Goal: Information Seeking & Learning: Learn about a topic

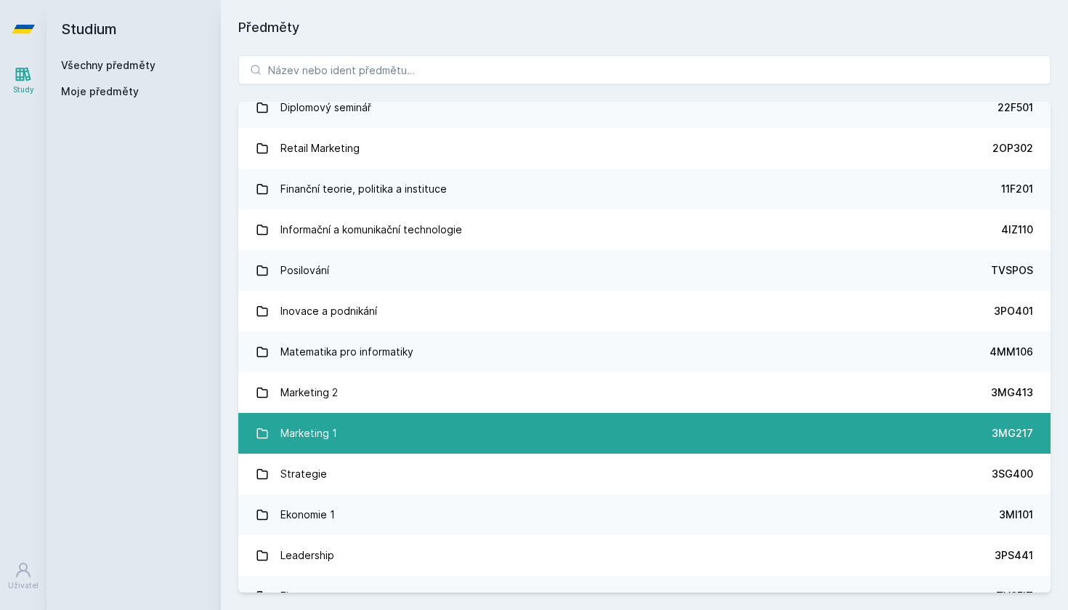
scroll to position [974, 0]
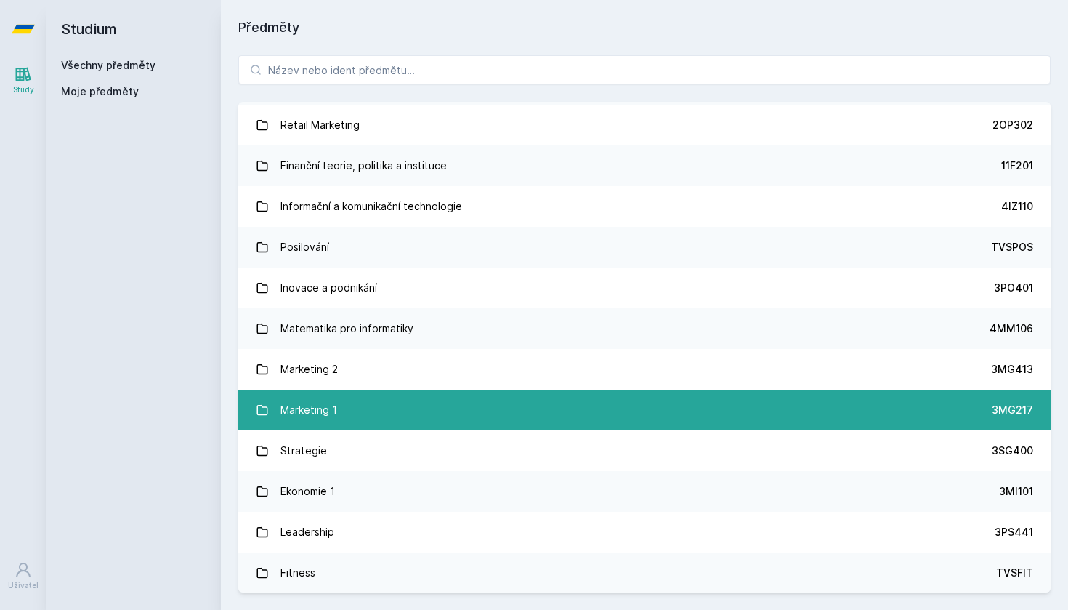
click at [322, 413] on div "Marketing 1" at bounding box center [308, 409] width 57 height 29
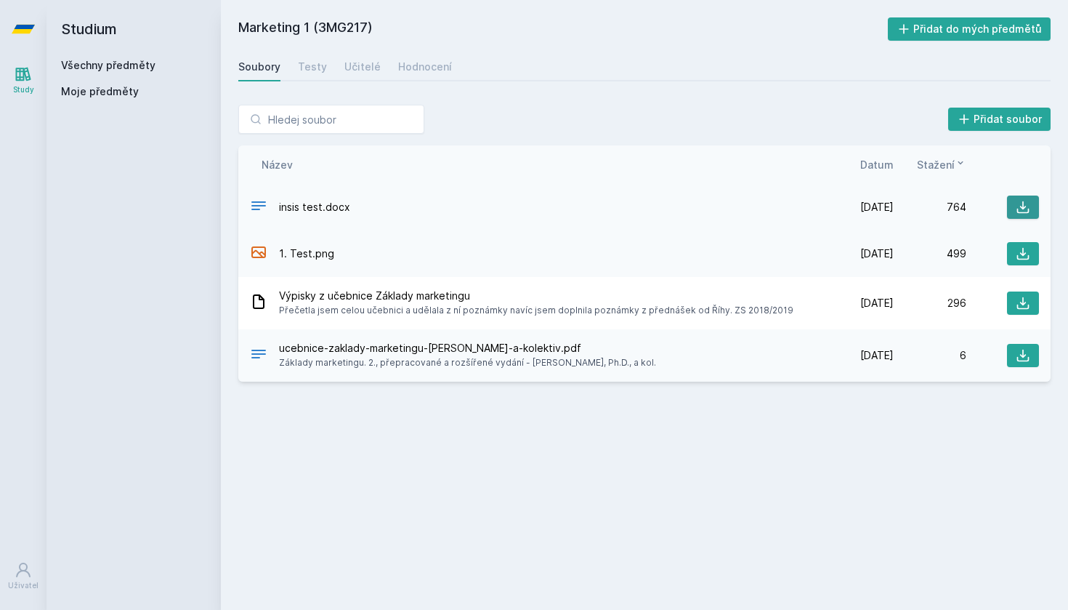
click at [1028, 204] on icon at bounding box center [1023, 207] width 15 height 15
click at [260, 493] on div "Marketing 1 (3MG217) Přidat do mých předmětů Soubory Testy Učitelé Hodnocení Př…" at bounding box center [644, 304] width 812 height 575
click at [315, 66] on div "Testy" at bounding box center [312, 67] width 29 height 15
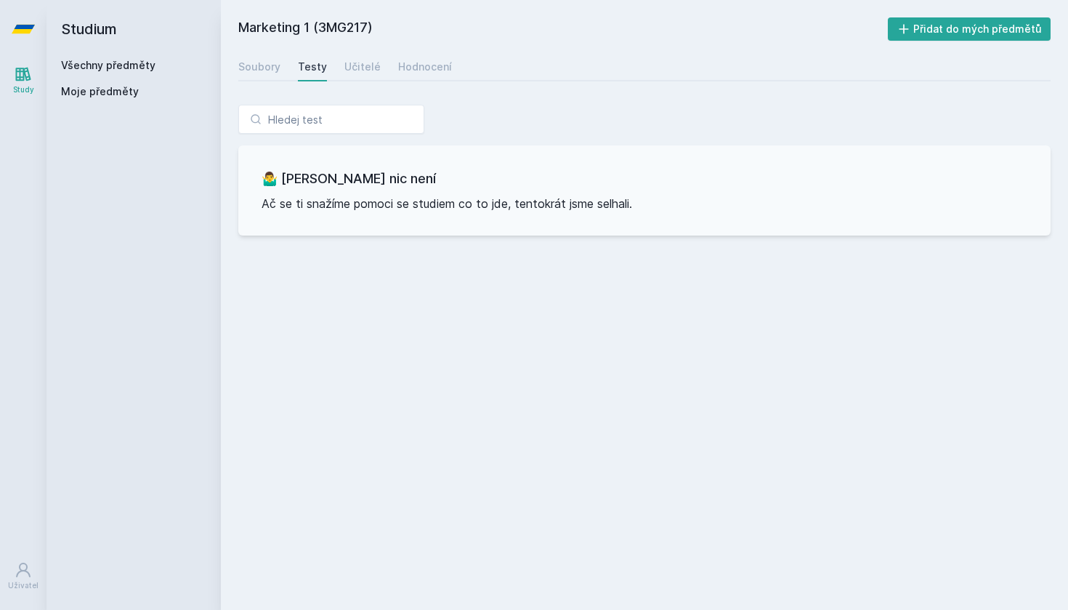
click at [280, 63] on div "Soubory Testy Učitelé Hodnocení" at bounding box center [644, 66] width 812 height 29
click at [277, 70] on div "Soubory" at bounding box center [259, 67] width 42 height 15
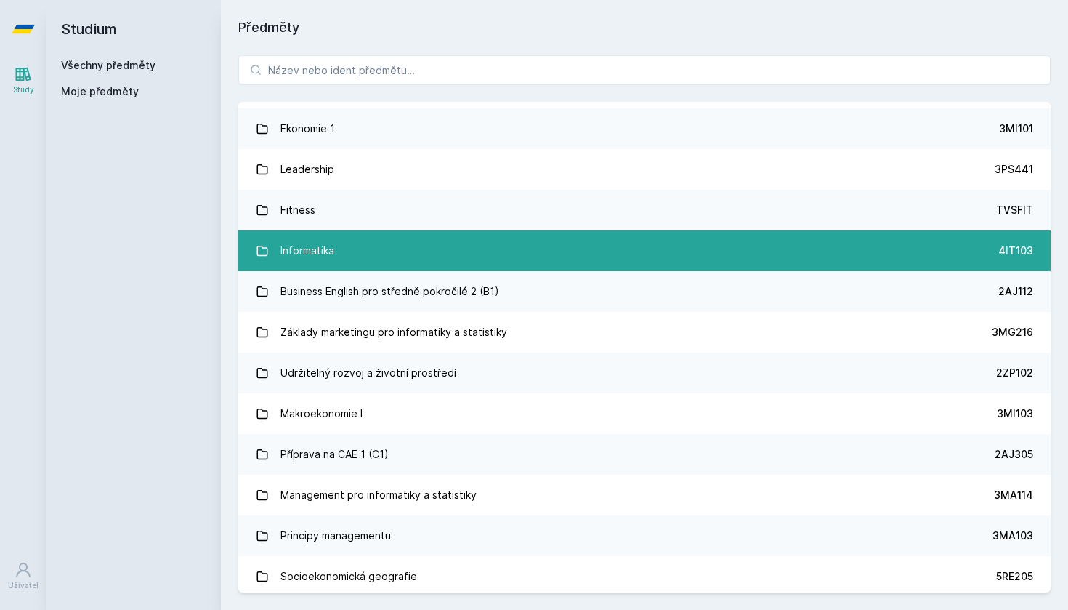
scroll to position [1341, 0]
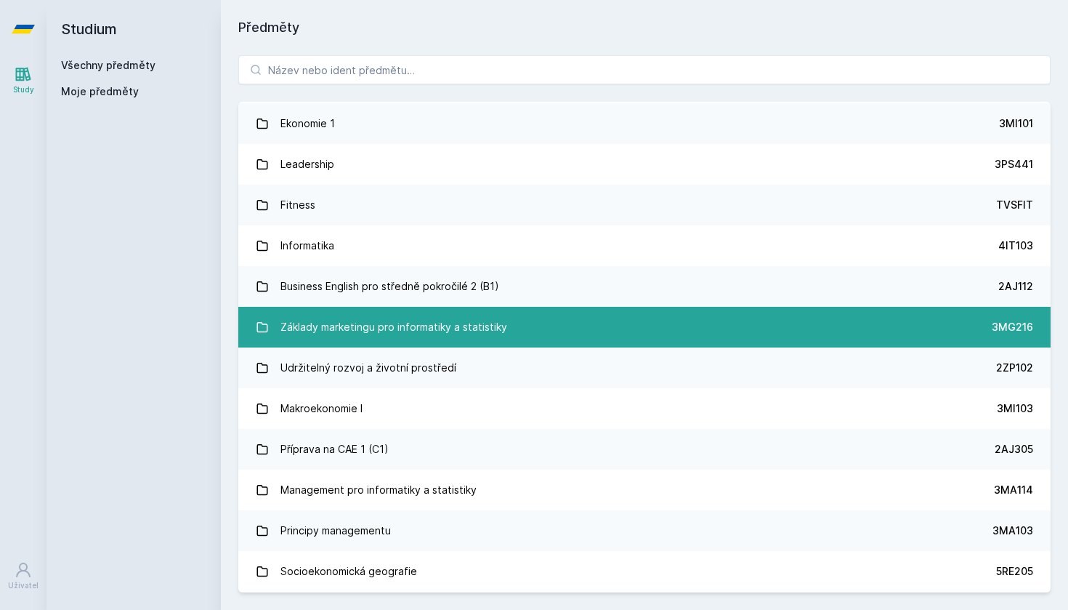
click at [331, 327] on div "Základy marketingu pro informatiky a statistiky" at bounding box center [393, 326] width 227 height 29
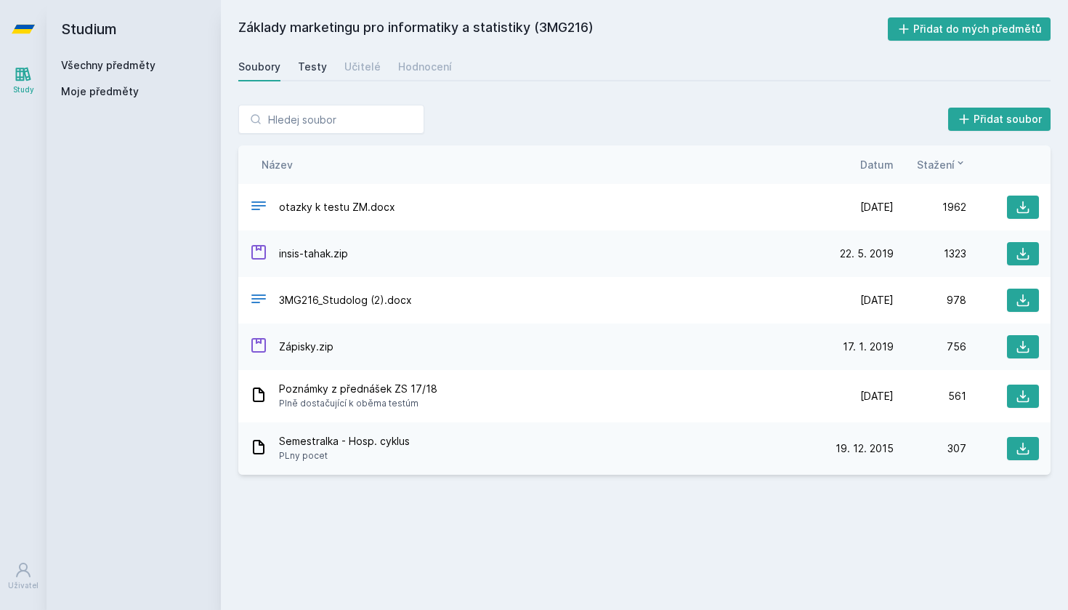
click at [314, 68] on div "Testy" at bounding box center [312, 67] width 29 height 15
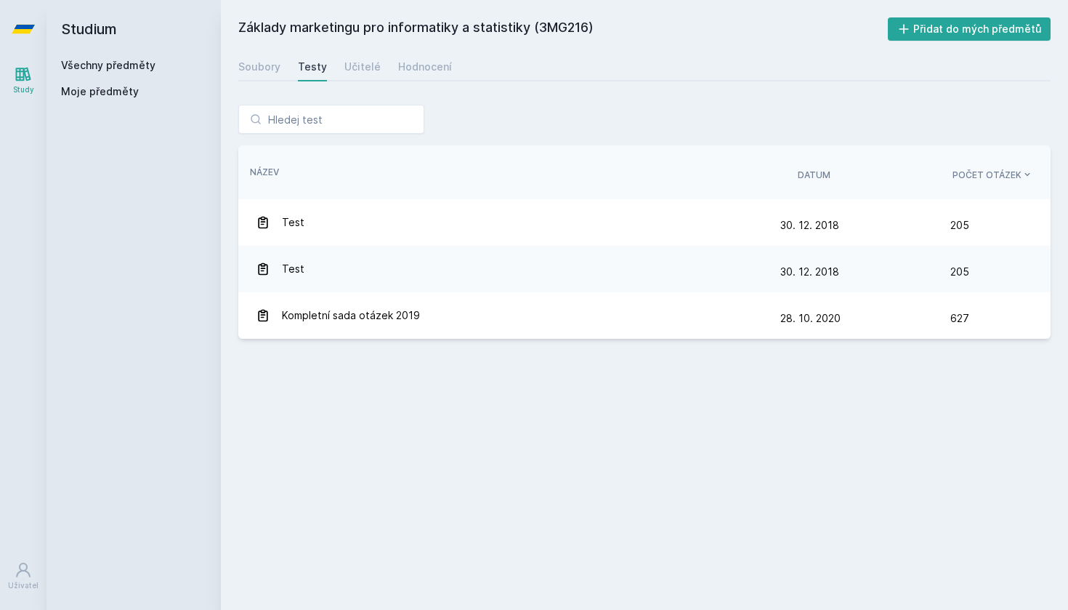
click at [604, 78] on div "Soubory Testy Učitelé Hodnocení" at bounding box center [644, 66] width 812 height 29
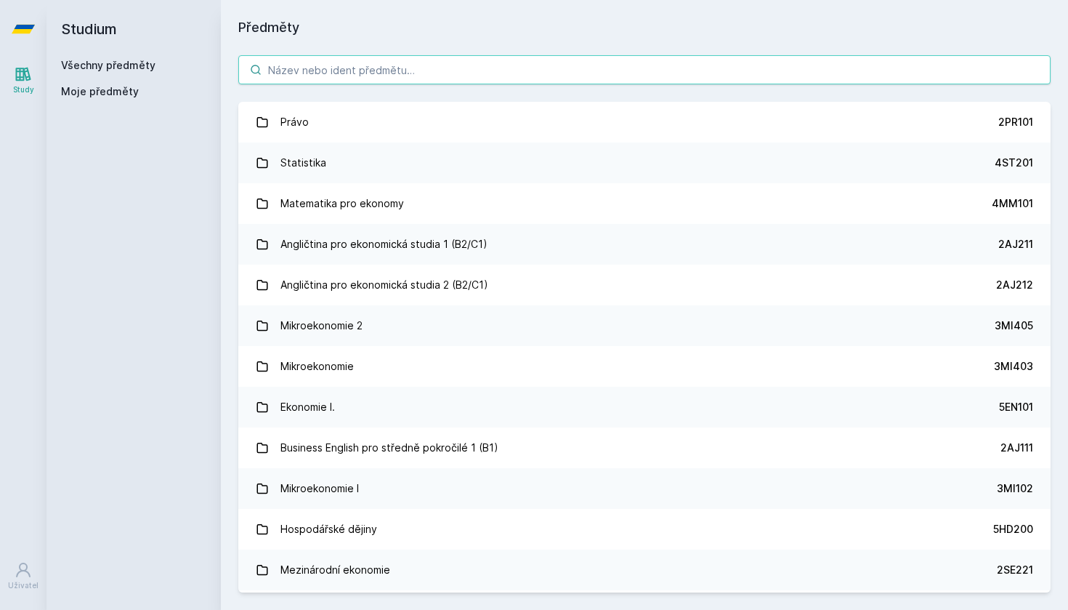
click at [389, 73] on input "search" at bounding box center [644, 69] width 812 height 29
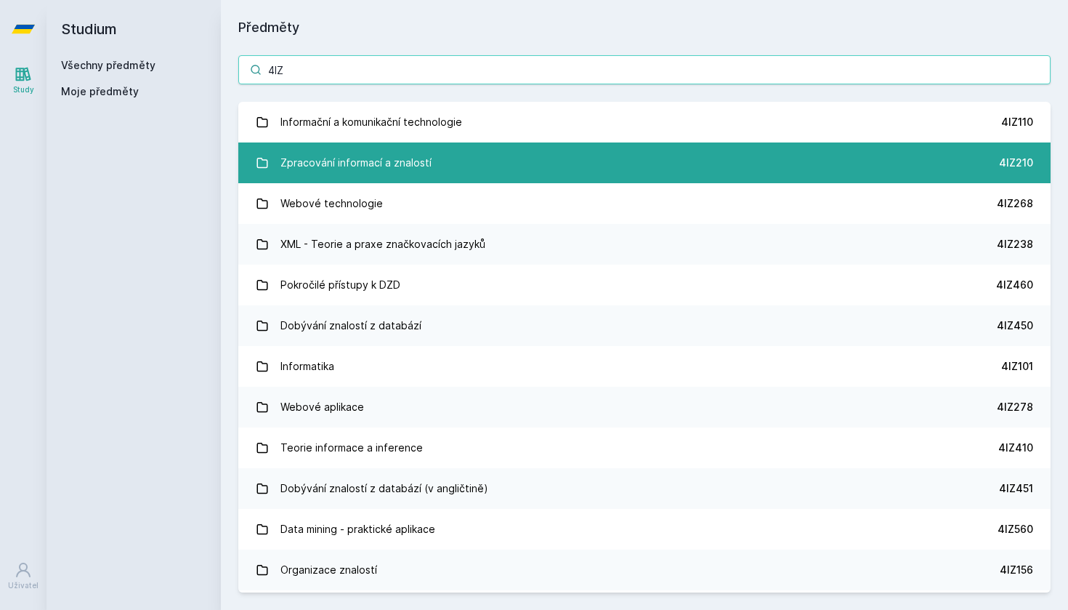
type input "4IZ"
click at [288, 166] on div "Zpracování informací a znalostí" at bounding box center [355, 162] width 151 height 29
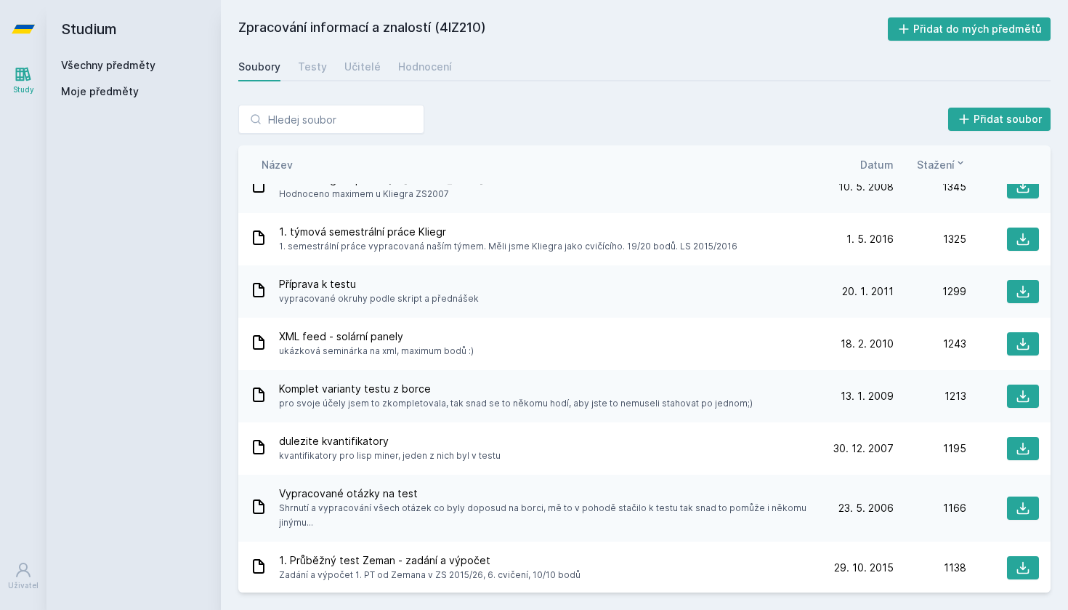
scroll to position [475, 0]
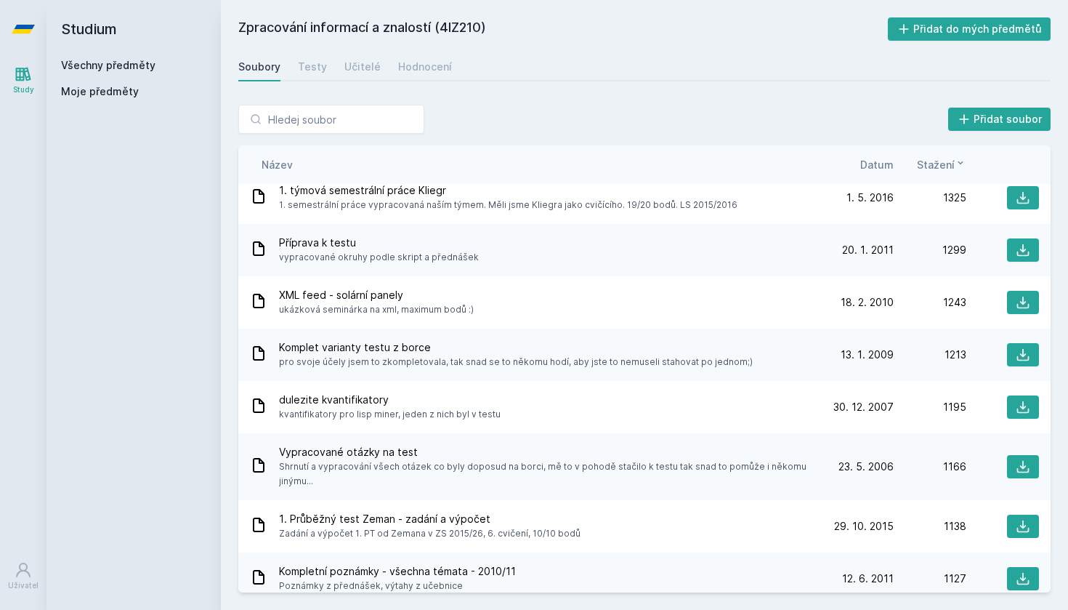
click at [883, 164] on span "Datum" at bounding box center [876, 164] width 33 height 15
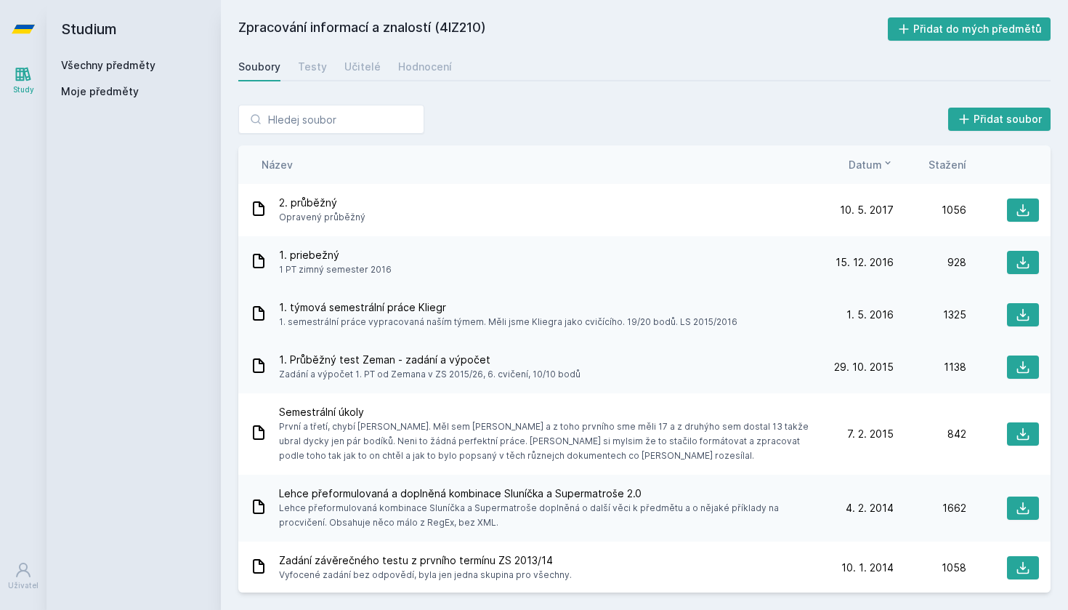
scroll to position [0, 0]
click at [810, 219] on div "2. průběžný Opravený průběžný" at bounding box center [535, 209] width 571 height 29
click at [1020, 211] on icon at bounding box center [1023, 210] width 15 height 15
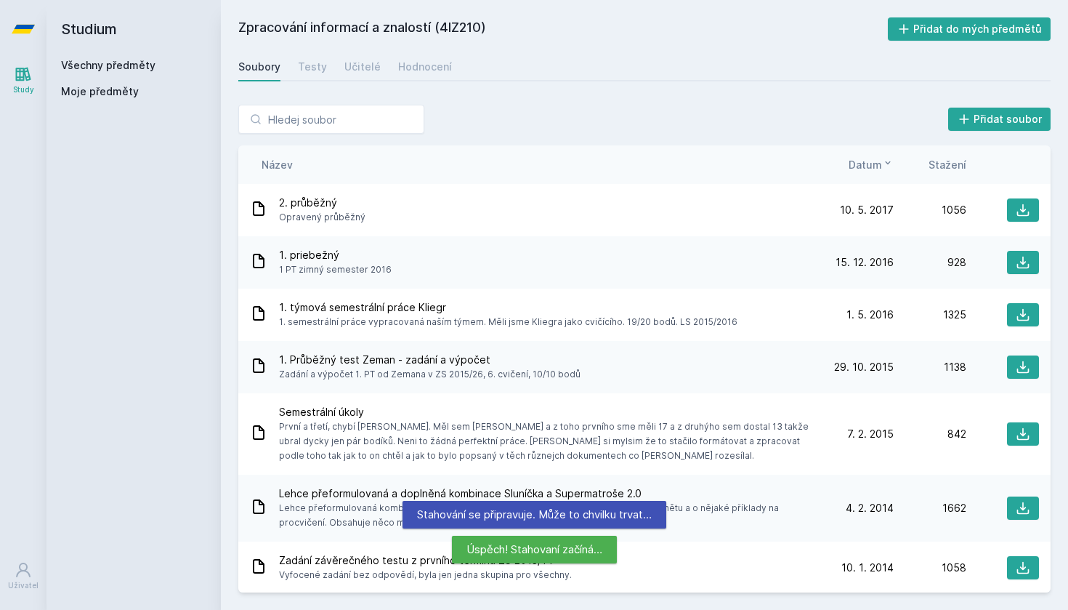
click at [677, 78] on div "Soubory Testy Učitelé Hodnocení" at bounding box center [644, 66] width 812 height 29
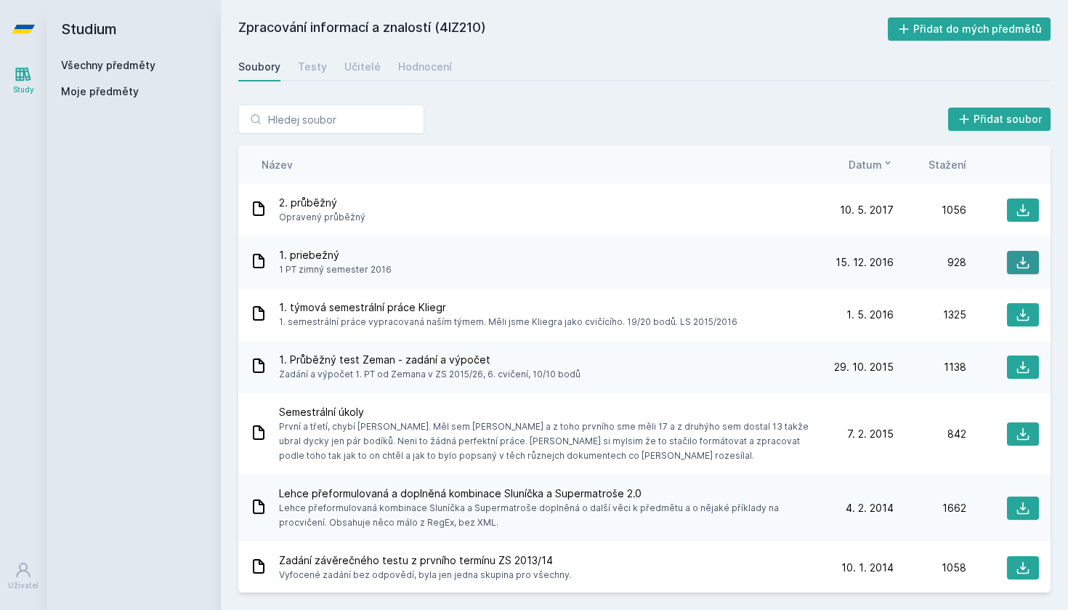
click at [1030, 264] on icon at bounding box center [1023, 262] width 15 height 15
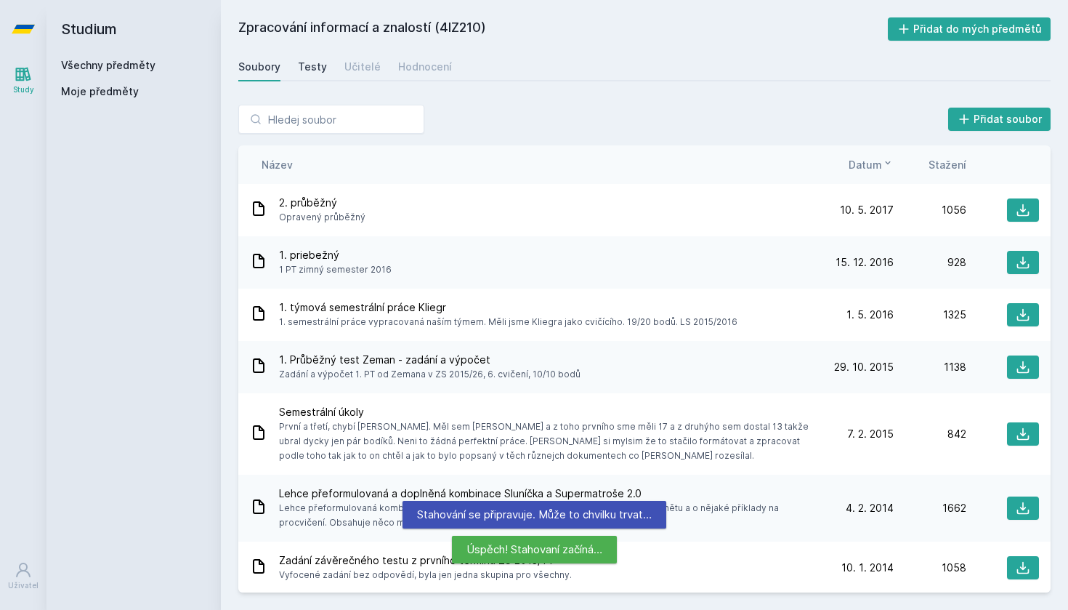
click at [323, 70] on div "Soubory Testy Učitelé Hodnocení" at bounding box center [644, 66] width 812 height 29
click at [316, 64] on div "Testy" at bounding box center [312, 67] width 29 height 15
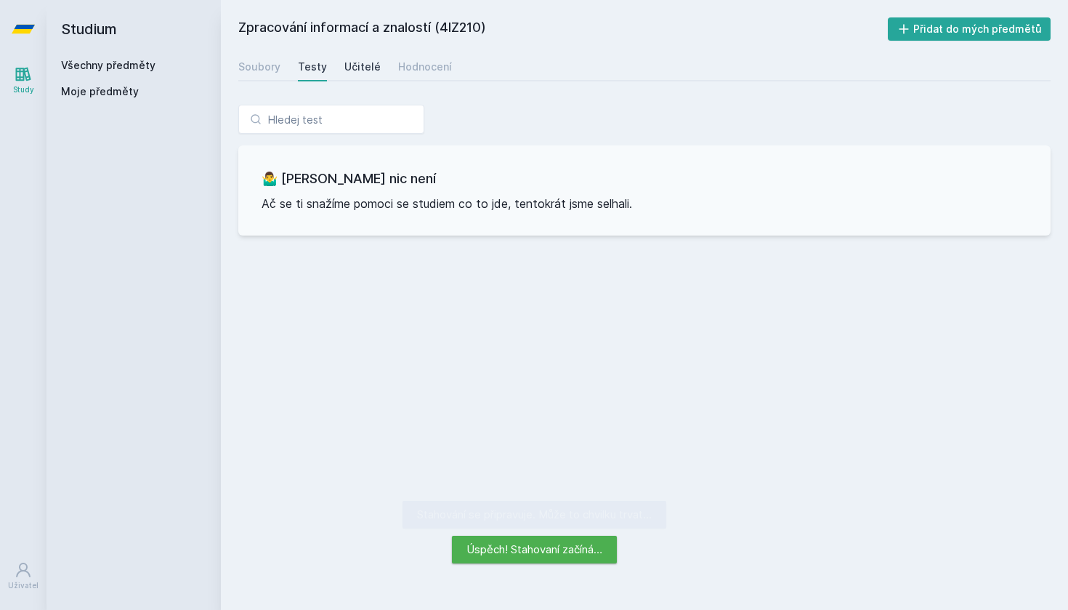
click at [358, 69] on div "Učitelé" at bounding box center [362, 67] width 36 height 15
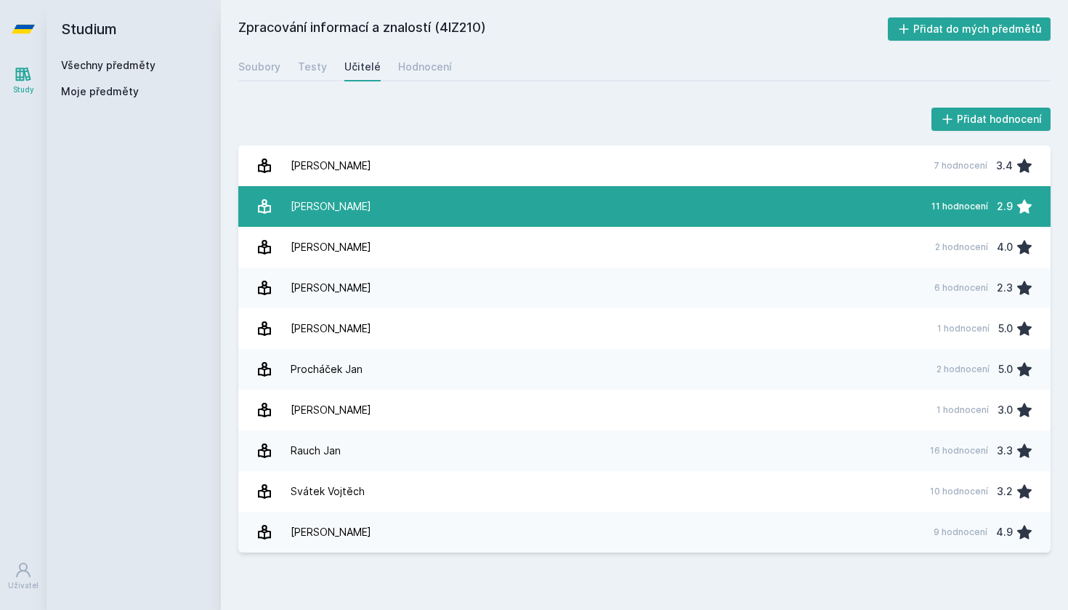
click at [370, 222] on link "[PERSON_NAME] 11 hodnocení 2.9" at bounding box center [644, 206] width 812 height 41
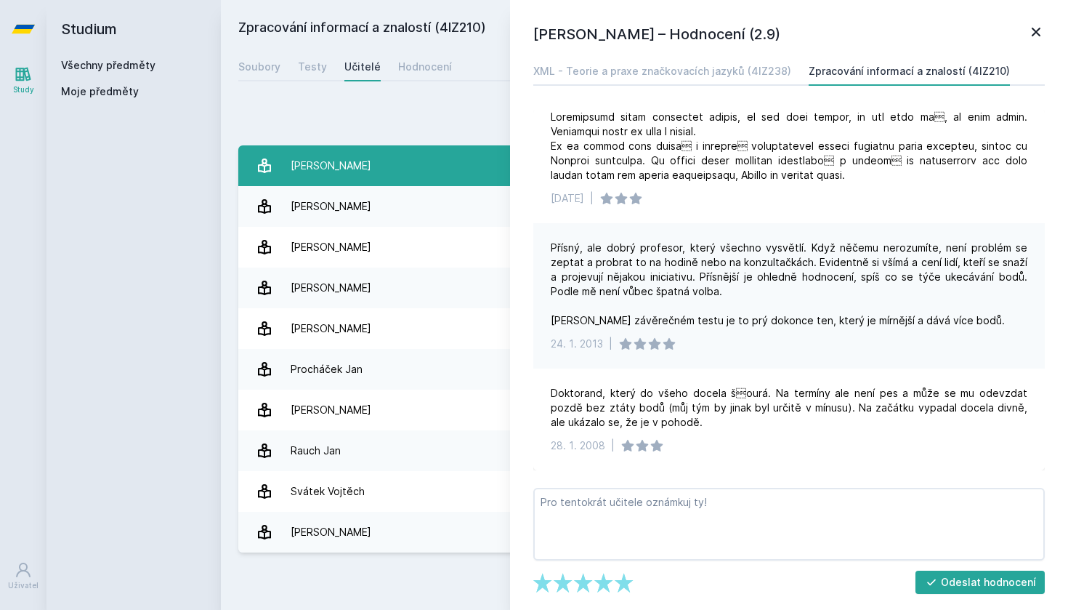
scroll to position [802, 0]
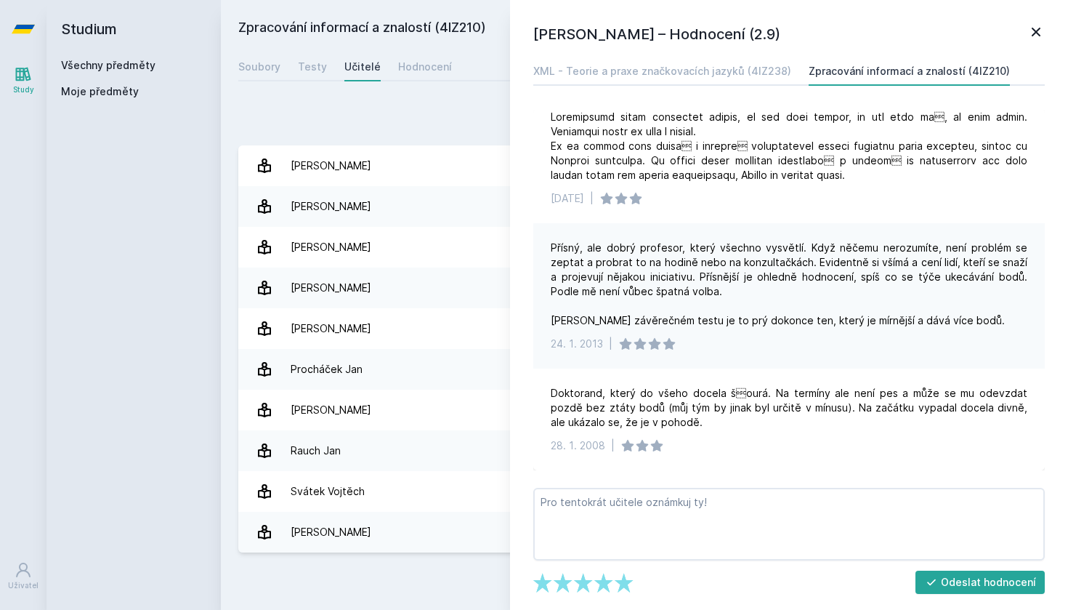
click at [483, 131] on div "Přidat hodnocení" at bounding box center [644, 119] width 812 height 29
click at [1039, 37] on icon at bounding box center [1036, 31] width 17 height 17
